Goal: Navigation & Orientation: Find specific page/section

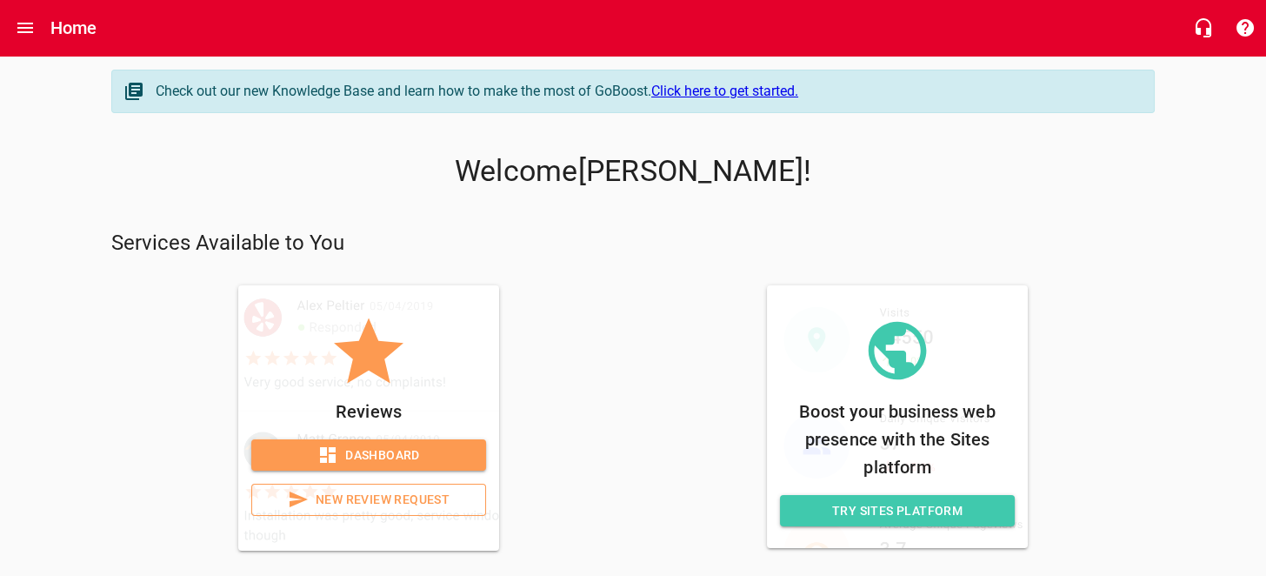
click at [331, 452] on icon at bounding box center [327, 454] width 21 height 21
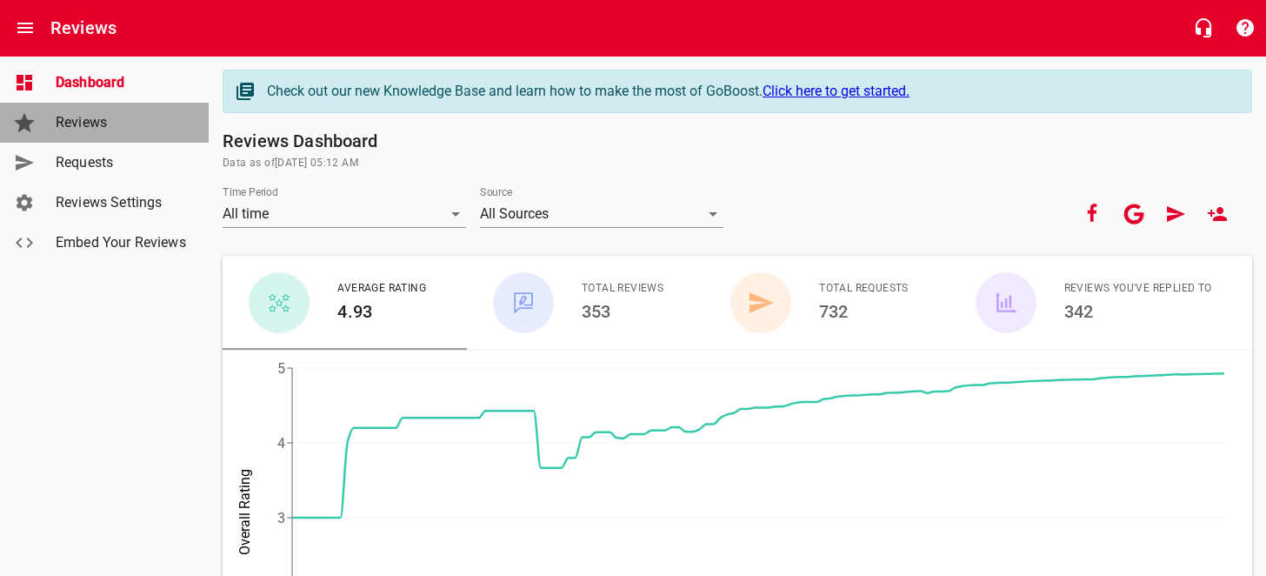
click at [112, 128] on span "Reviews" at bounding box center [122, 122] width 132 height 21
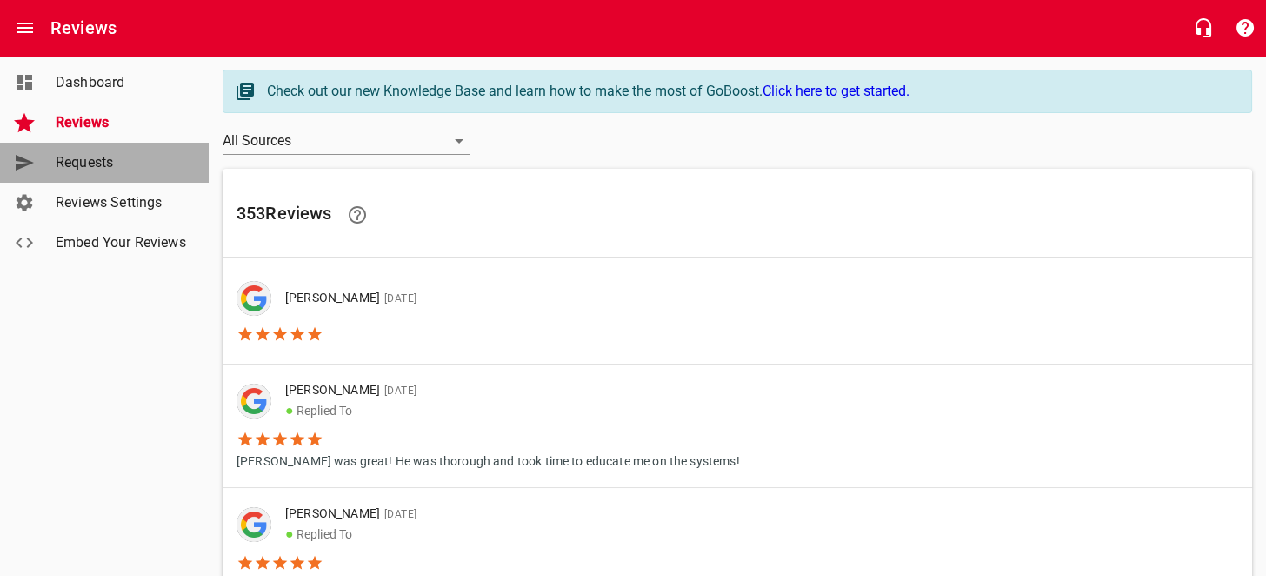
click at [134, 162] on span "Requests" at bounding box center [122, 162] width 132 height 21
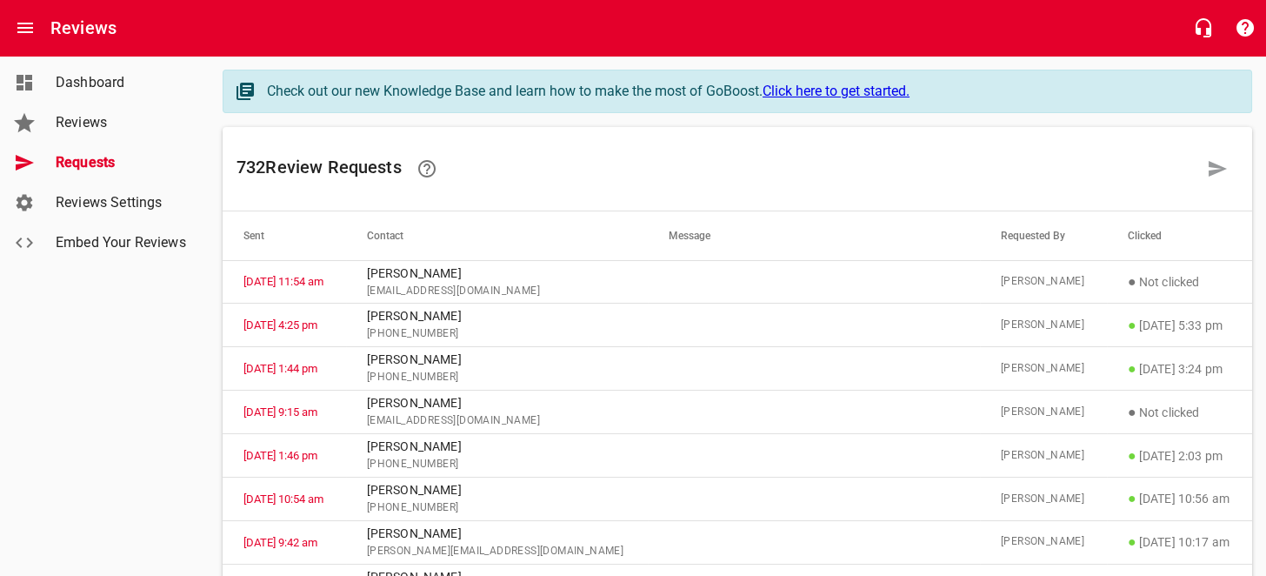
click at [102, 122] on span "Reviews" at bounding box center [122, 122] width 132 height 21
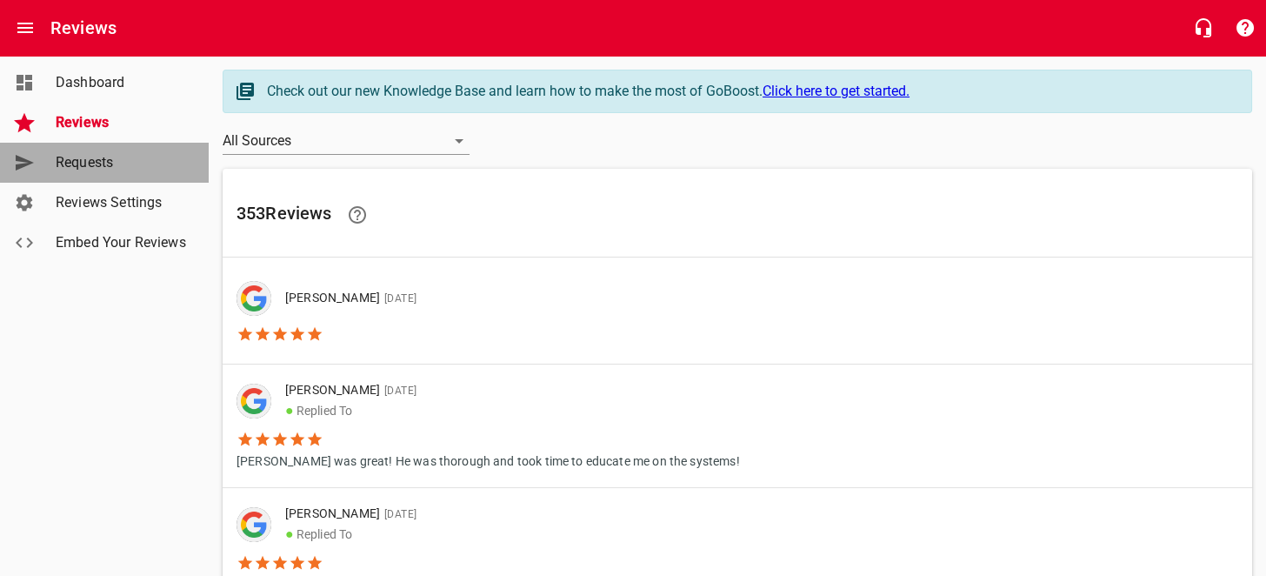
click at [90, 164] on span "Requests" at bounding box center [122, 162] width 132 height 21
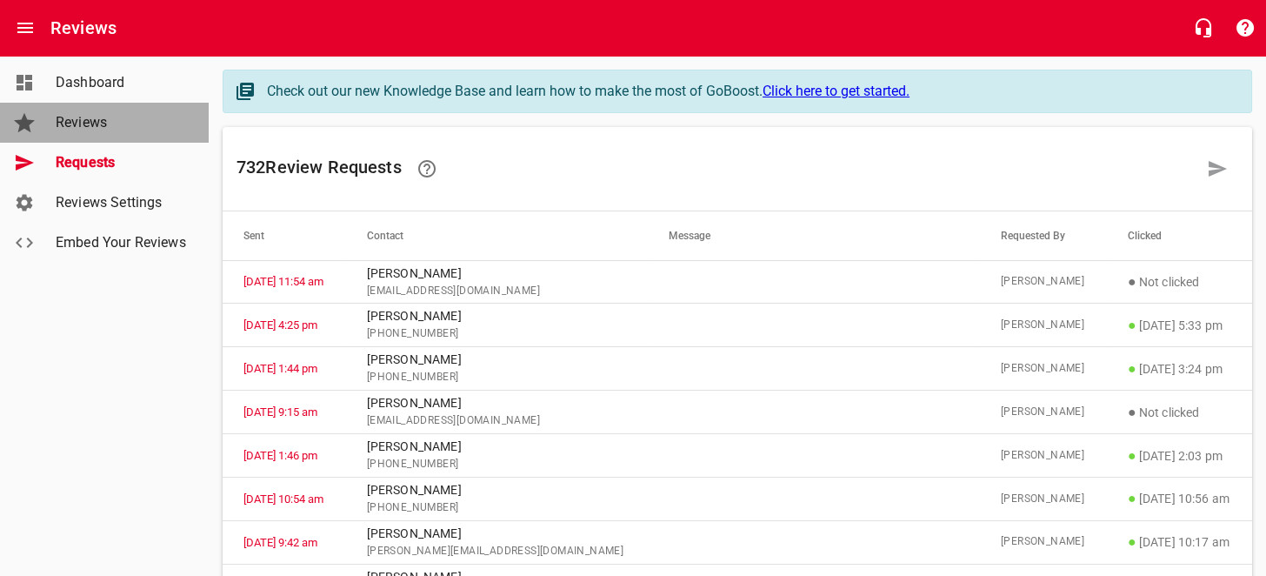
click at [83, 119] on span "Reviews" at bounding box center [122, 122] width 132 height 21
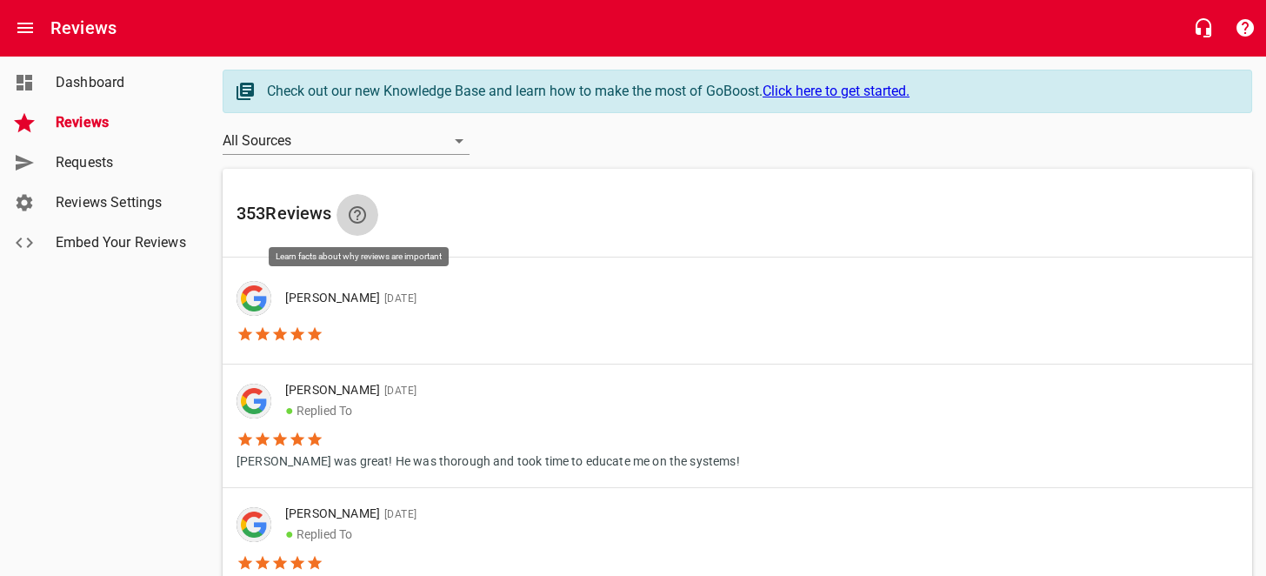
click at [355, 214] on icon at bounding box center [357, 214] width 21 height 21
click at [105, 122] on span "Reviews" at bounding box center [122, 122] width 132 height 21
click at [94, 170] on span "Requests" at bounding box center [122, 162] width 132 height 21
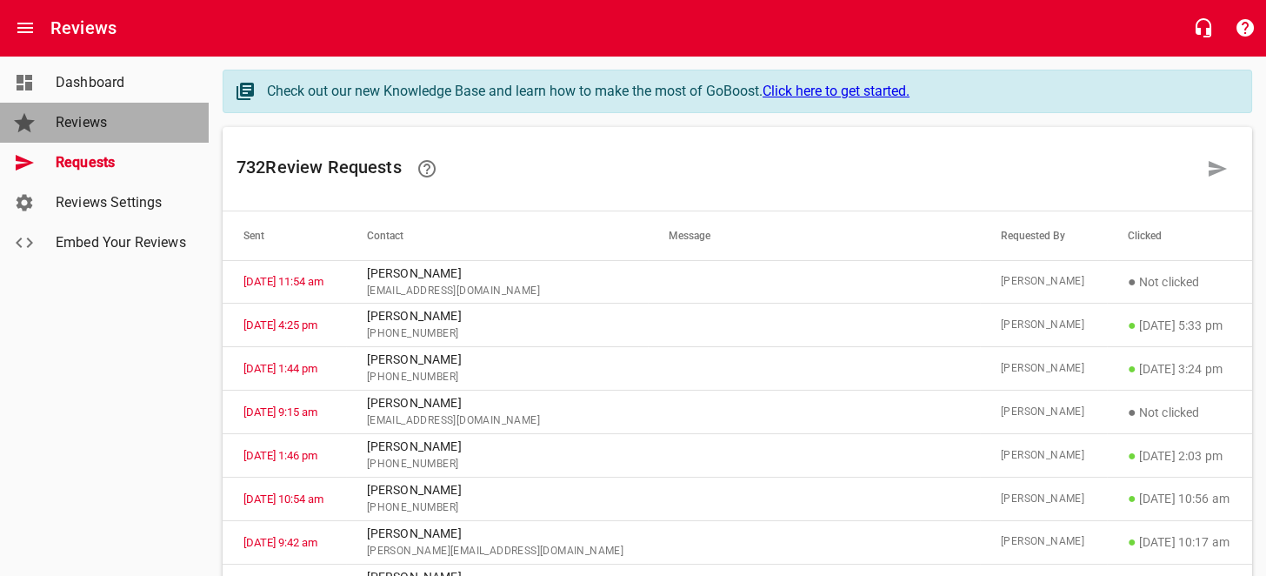
click at [84, 117] on span "Reviews" at bounding box center [122, 122] width 132 height 21
